Goal: Transaction & Acquisition: Purchase product/service

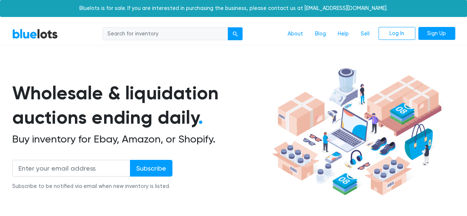
scroll to position [37, 0]
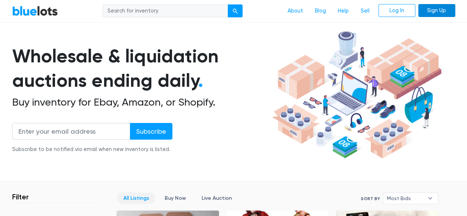
click at [426, 9] on link "Sign Up" at bounding box center [436, 10] width 37 height 13
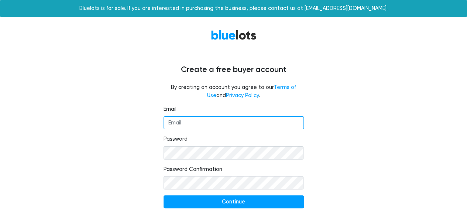
click at [190, 121] on input "Email" at bounding box center [233, 122] width 140 height 13
type input "[EMAIL_ADDRESS][DOMAIN_NAME]"
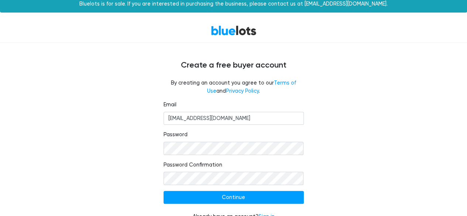
scroll to position [17, 0]
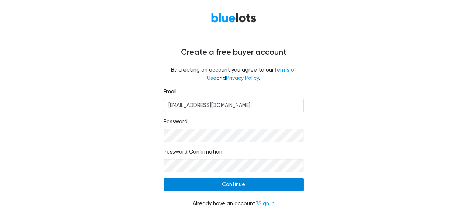
click at [211, 185] on input "Continue" at bounding box center [233, 184] width 140 height 13
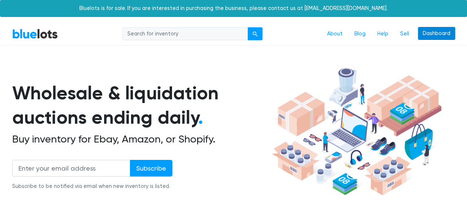
click at [440, 34] on link "Dashboard" at bounding box center [436, 33] width 37 height 13
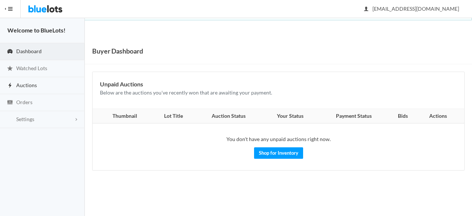
click at [21, 86] on span "Auctions" at bounding box center [26, 85] width 21 height 6
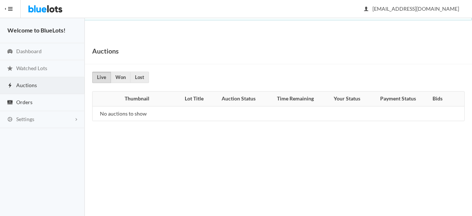
click at [33, 102] on link "Orders" at bounding box center [42, 102] width 85 height 17
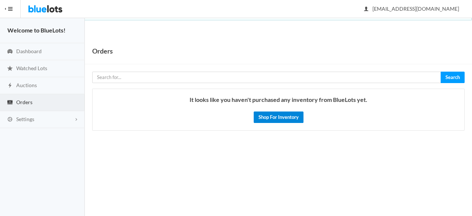
click at [261, 116] on link "Shop For Inventory" at bounding box center [279, 116] width 50 height 11
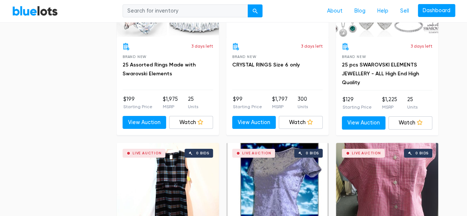
scroll to position [1402, 0]
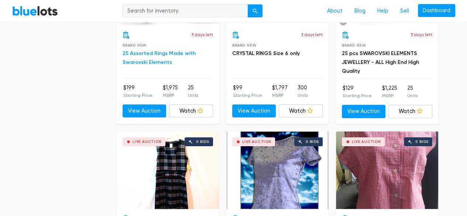
click at [146, 56] on link "25 Assorted Rings Made with Swarovski Elements" at bounding box center [158, 57] width 73 height 15
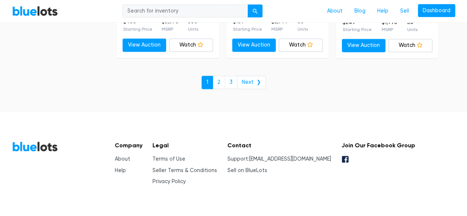
scroll to position [3305, 0]
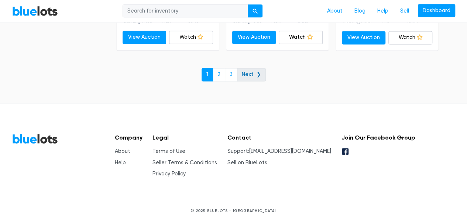
click at [255, 70] on link "Next ❯" at bounding box center [251, 74] width 29 height 13
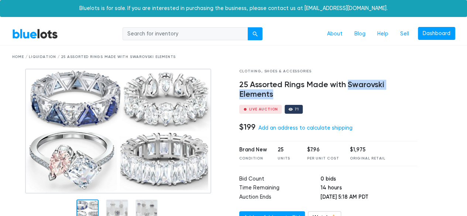
drag, startPoint x: 347, startPoint y: 82, endPoint x: 357, endPoint y: 91, distance: 13.3
click at [357, 91] on h4 "25 Assorted Rings Made with Swarovski Elements" at bounding box center [328, 89] width 178 height 19
copy h4 "Swarovski Elements"
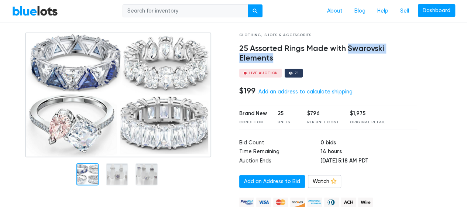
scroll to position [37, 0]
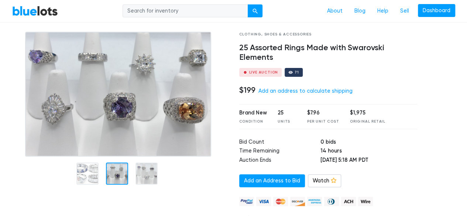
click at [121, 174] on div at bounding box center [117, 173] width 22 height 22
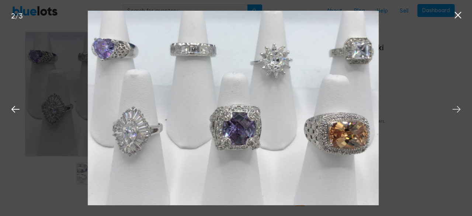
click at [454, 107] on icon at bounding box center [456, 109] width 11 height 11
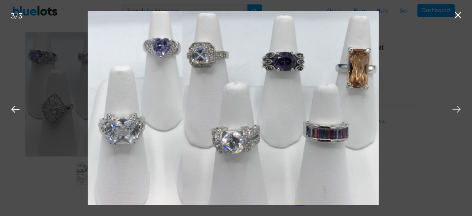
click at [455, 106] on icon at bounding box center [456, 109] width 11 height 11
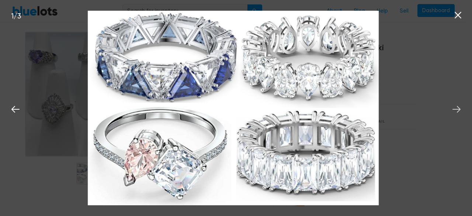
click at [455, 105] on icon at bounding box center [456, 109] width 11 height 11
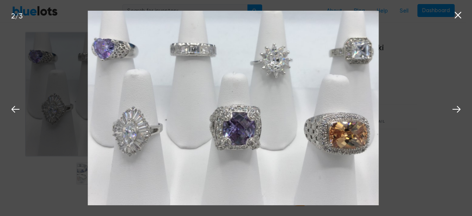
click at [429, 78] on div "2 / 3" at bounding box center [236, 108] width 472 height 216
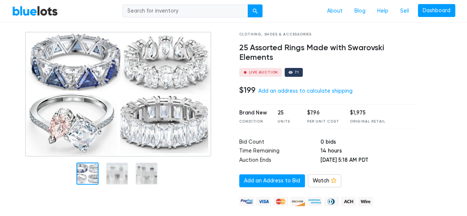
click at [80, 176] on div at bounding box center [87, 173] width 22 height 22
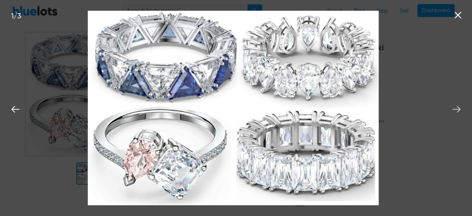
click at [450, 108] on button at bounding box center [457, 108] width 16 height 16
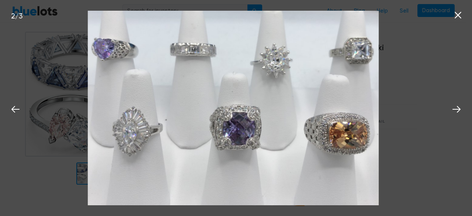
click at [433, 96] on div "2 / 3" at bounding box center [236, 108] width 472 height 216
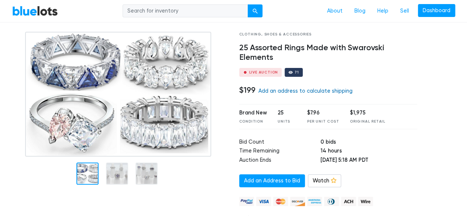
click at [299, 91] on link "Add an address to calculate shipping" at bounding box center [305, 91] width 94 height 6
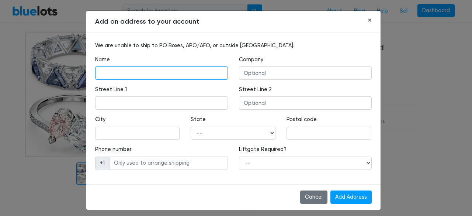
click at [143, 68] on input "text" at bounding box center [161, 72] width 133 height 13
type input "Alyna Harrall"
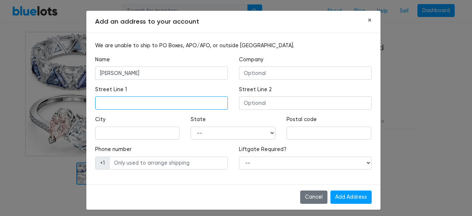
type input "5225 santa anita drive"
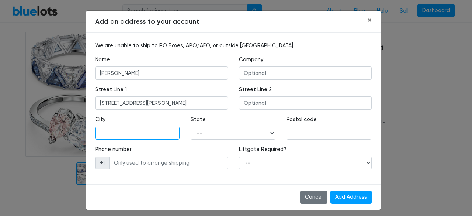
type input "SPARKS"
select select "NV"
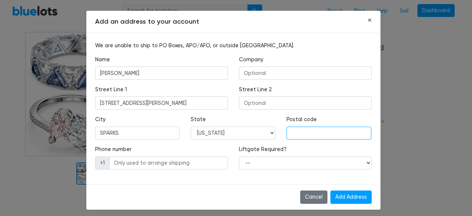
type input "89436"
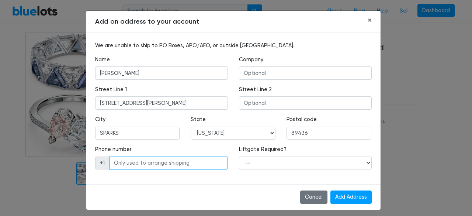
type input "7752405829"
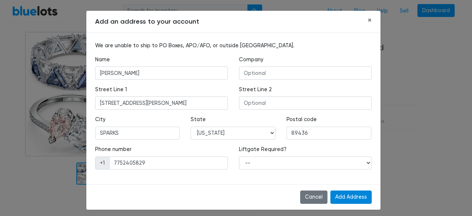
click at [349, 191] on input "Add Address" at bounding box center [351, 196] width 41 height 13
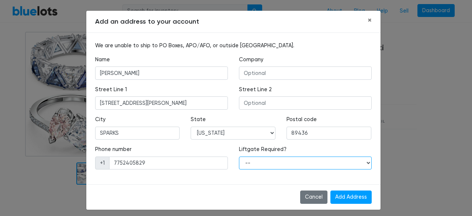
click at [297, 160] on select "-- Yes No" at bounding box center [305, 162] width 133 height 13
select select "0"
click at [239, 156] on select "-- Yes No" at bounding box center [305, 162] width 133 height 13
click at [276, 163] on select "-- Yes No" at bounding box center [305, 162] width 133 height 13
click at [239, 156] on select "-- Yes No" at bounding box center [305, 162] width 133 height 13
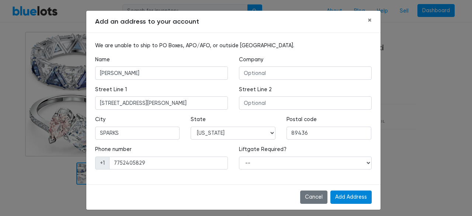
click at [354, 192] on input "Add Address" at bounding box center [351, 196] width 41 height 13
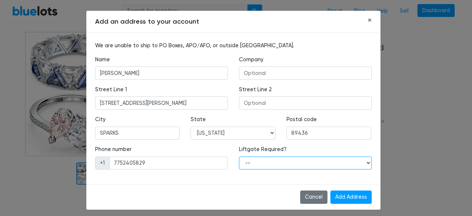
click at [258, 164] on select "-- Yes No" at bounding box center [305, 162] width 133 height 13
select select "0"
click at [239, 156] on select "-- Yes No" at bounding box center [305, 162] width 133 height 13
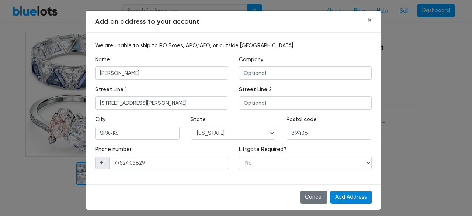
click at [345, 194] on input "Add Address" at bounding box center [351, 196] width 41 height 13
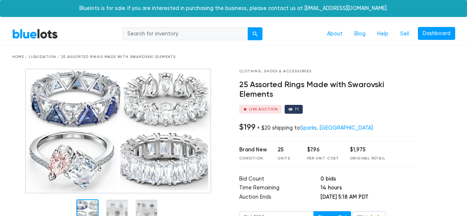
scroll to position [37, 0]
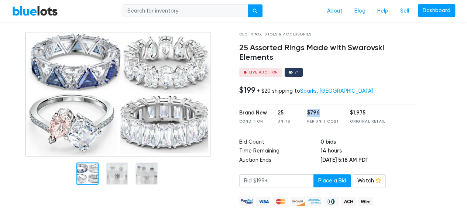
drag, startPoint x: 307, startPoint y: 114, endPoint x: 318, endPoint y: 117, distance: 11.3
click at [317, 116] on div "$7.96" at bounding box center [323, 113] width 32 height 8
drag, startPoint x: 346, startPoint y: 114, endPoint x: 364, endPoint y: 116, distance: 17.9
click at [364, 116] on div "$1,975" at bounding box center [367, 113] width 35 height 8
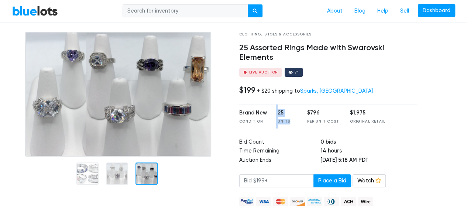
drag, startPoint x: 274, startPoint y: 110, endPoint x: 287, endPoint y: 124, distance: 19.6
click at [287, 124] on div "Brand New Condition 25 Units $7.96 Per Unit Cost $1,975 Original Retail" at bounding box center [328, 116] width 178 height 25
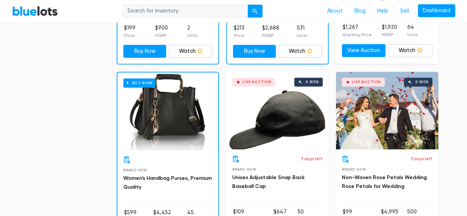
scroll to position [590, 0]
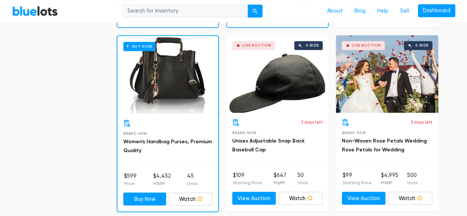
click at [180, 87] on div "Buy Now" at bounding box center [167, 74] width 101 height 77
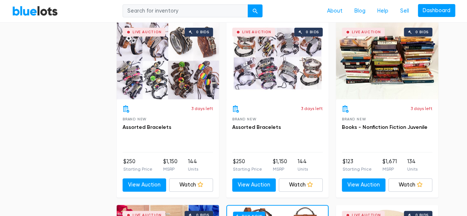
scroll to position [3025, 0]
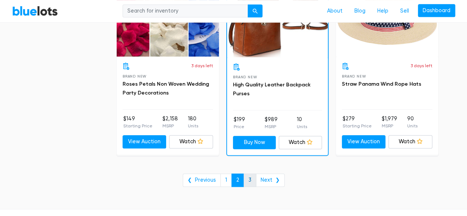
click at [248, 173] on link "3" at bounding box center [249, 179] width 13 height 13
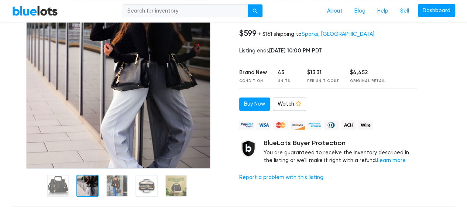
scroll to position [74, 0]
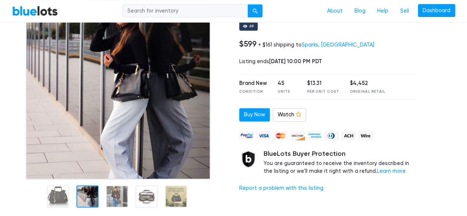
click at [83, 199] on div at bounding box center [87, 196] width 22 height 22
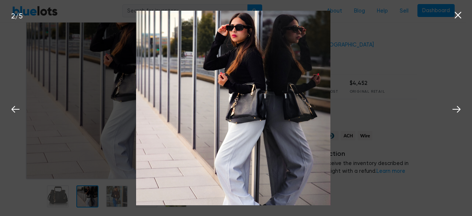
click at [110, 200] on div "2 / 5" at bounding box center [236, 108] width 472 height 216
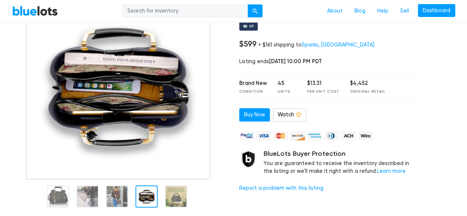
click at [142, 200] on div at bounding box center [146, 196] width 22 height 22
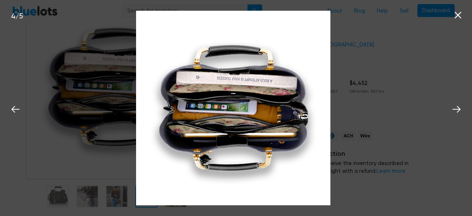
click at [46, 171] on div "4 / 5" at bounding box center [236, 108] width 472 height 216
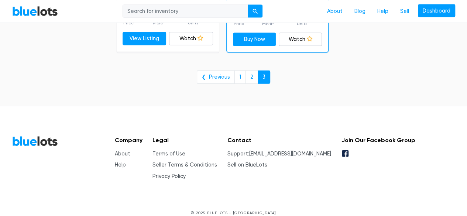
scroll to position [2176, 0]
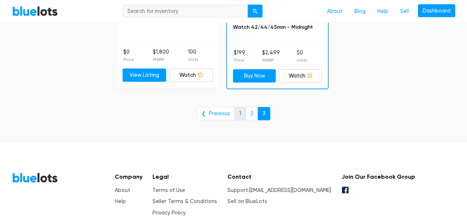
click at [238, 113] on link "1" at bounding box center [239, 113] width 11 height 13
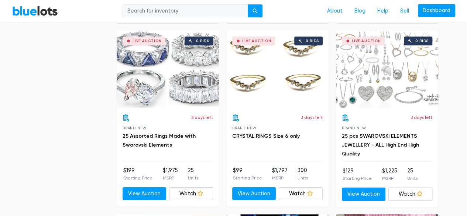
scroll to position [1328, 0]
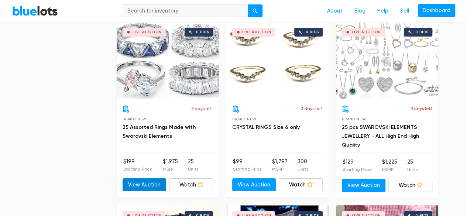
click at [137, 181] on link "View Auction" at bounding box center [144, 184] width 44 height 13
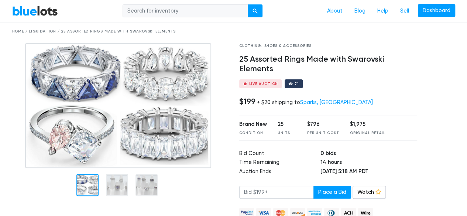
scroll to position [37, 0]
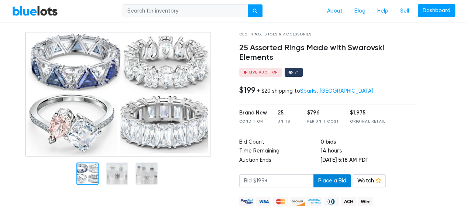
click at [326, 176] on button "Place a Bid" at bounding box center [332, 180] width 38 height 13
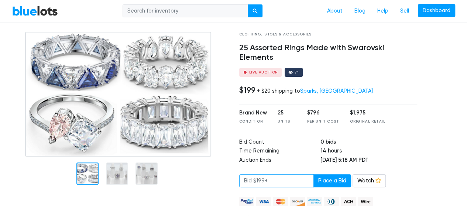
click at [278, 184] on input "number" at bounding box center [276, 180] width 75 height 13
type input "1"
type input "215.00"
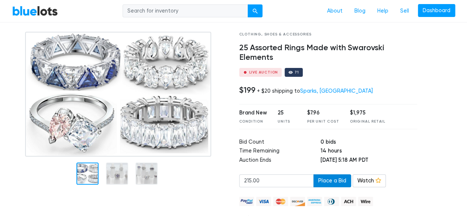
click at [331, 184] on button "Place a Bid" at bounding box center [332, 180] width 38 height 13
